Goal: Check status: Check status

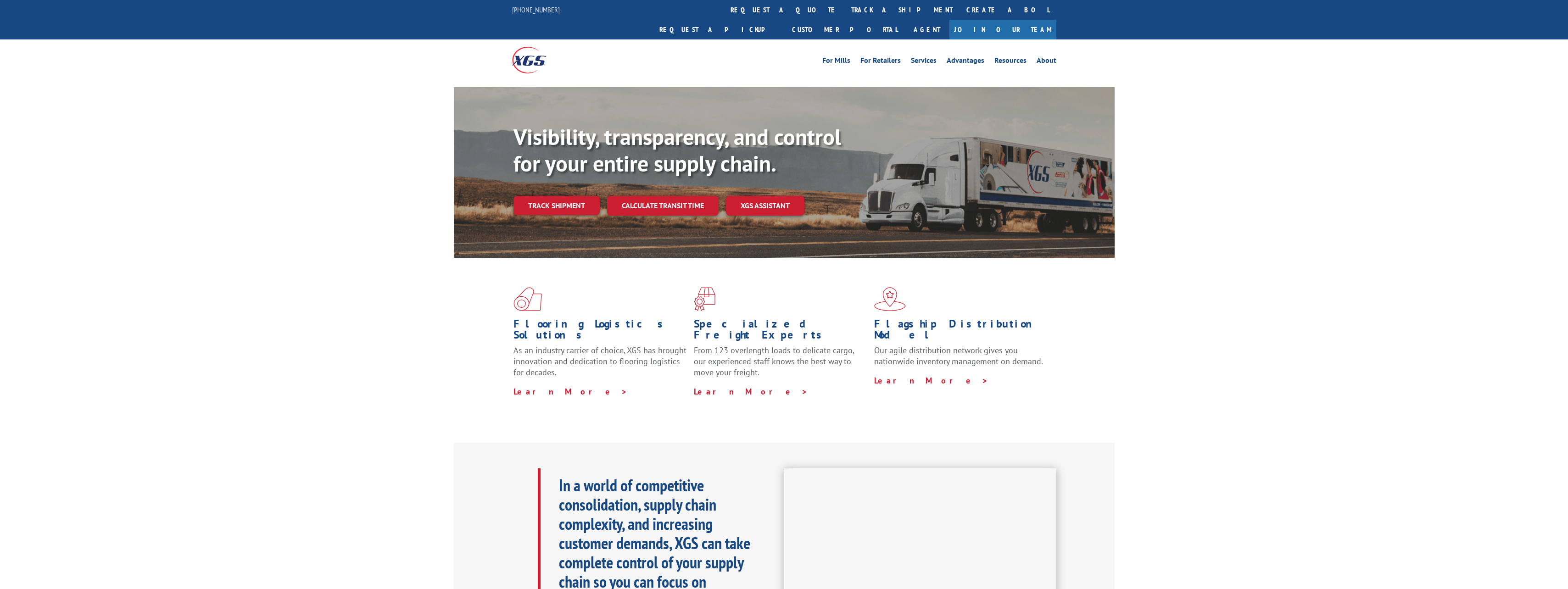
drag, startPoint x: 562, startPoint y: 187, endPoint x: 557, endPoint y: 189, distance: 5.4
click at [562, 196] on link "Track shipment" at bounding box center [557, 206] width 86 height 19
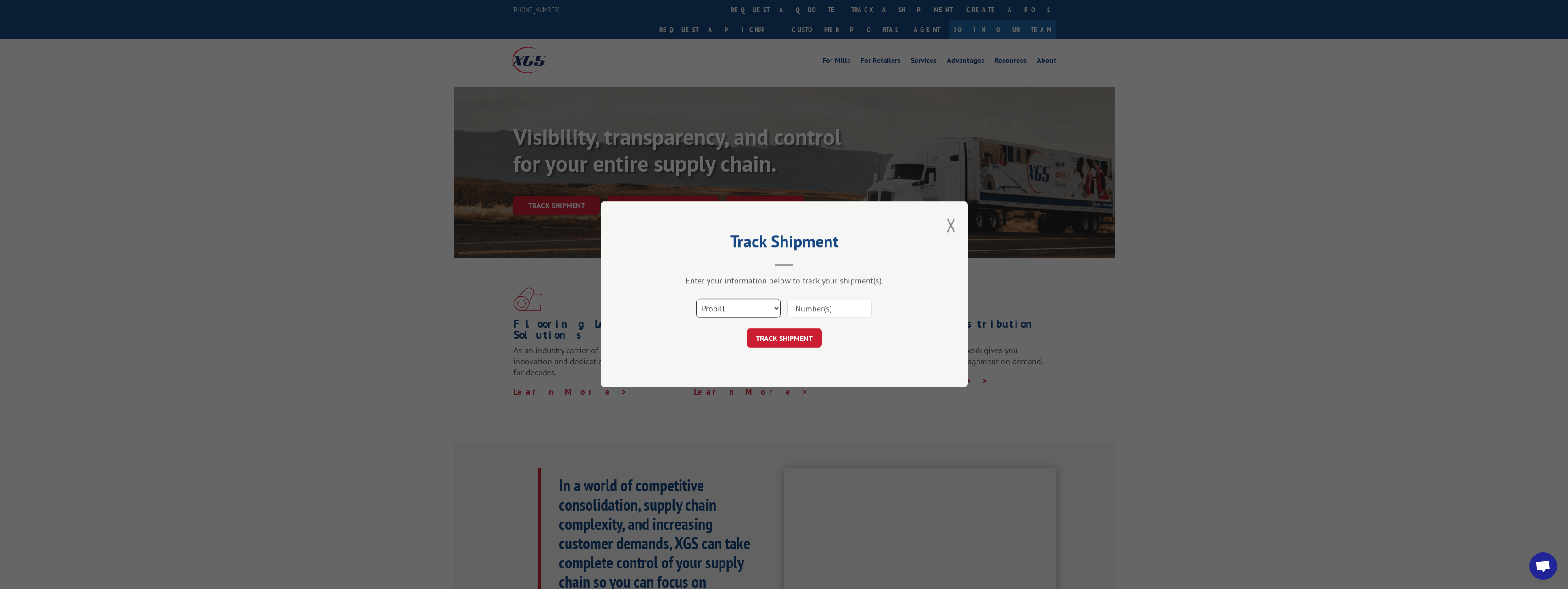
click at [732, 307] on select "Select category... Probill BOL PO" at bounding box center [738, 309] width 85 height 19
select select "bol"
click at [696, 299] on select "Select category... Probill BOL PO" at bounding box center [738, 309] width 85 height 19
click at [798, 304] on input at bounding box center [830, 309] width 85 height 19
type input "526053069"
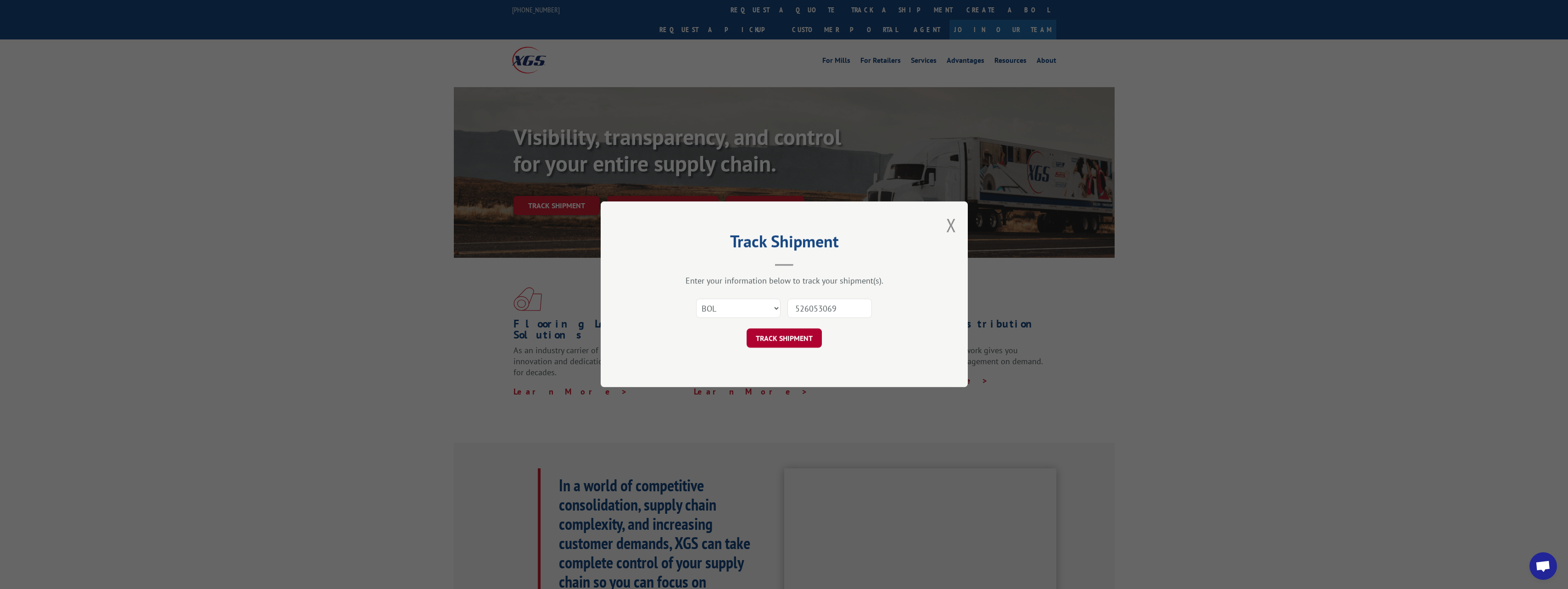
click at [787, 338] on button "TRACK SHIPMENT" at bounding box center [785, 339] width 75 height 19
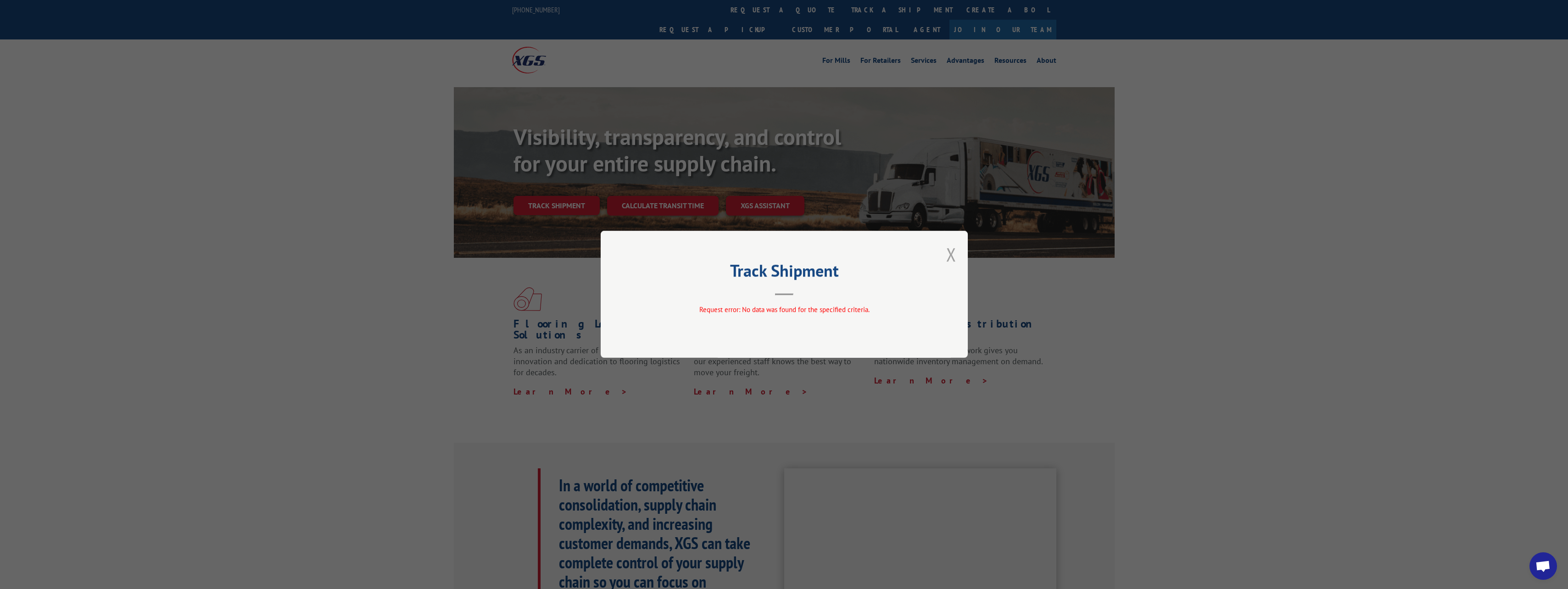
click at [950, 252] on button "Close modal" at bounding box center [951, 254] width 10 height 24
